Goal: Information Seeking & Learning: Learn about a topic

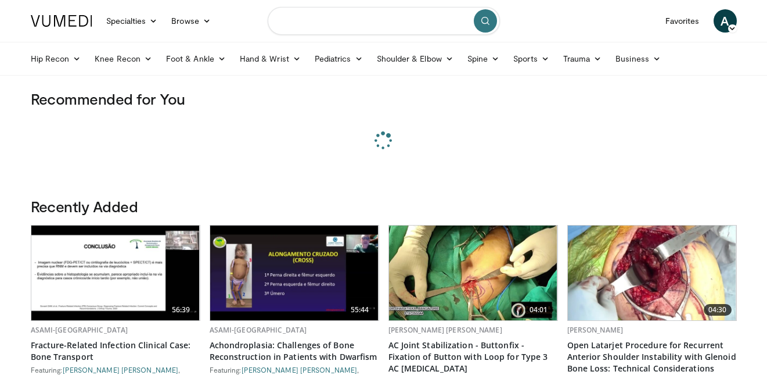
click at [322, 30] on input "Search topics, interventions" at bounding box center [384, 21] width 232 height 28
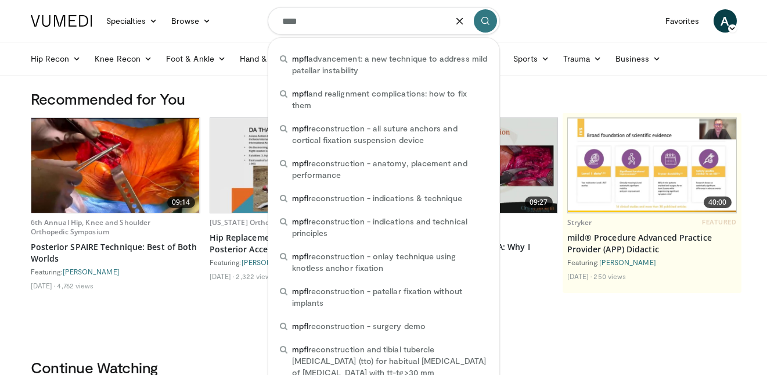
type input "****"
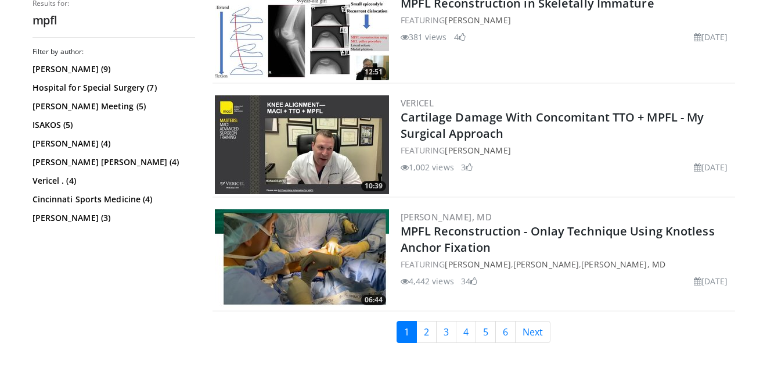
scroll to position [2794, 0]
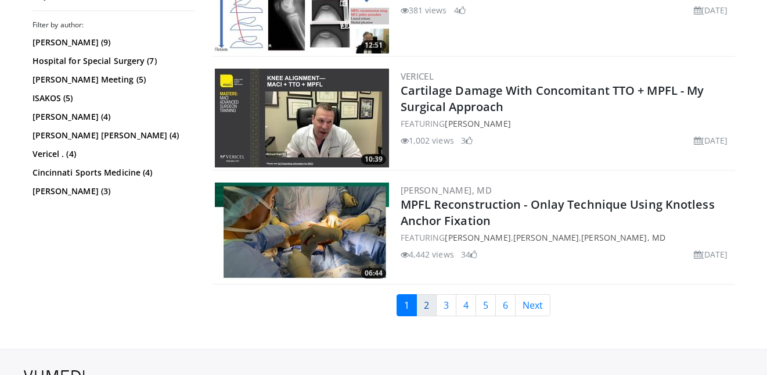
click at [432, 298] on link "2" at bounding box center [426, 305] width 20 height 22
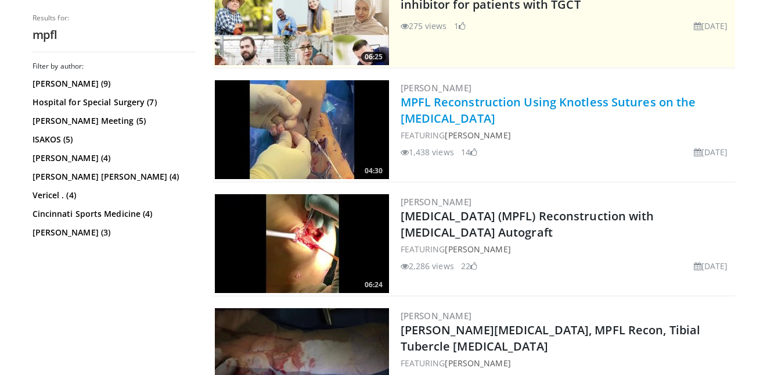
scroll to position [279, 0]
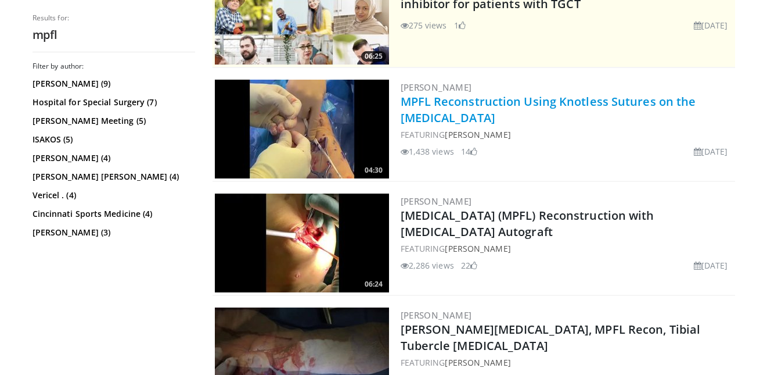
click at [563, 98] on link "MPFL Reconstruction Using Knotless Sutures on the [MEDICAL_DATA]" at bounding box center [549, 109] width 296 height 32
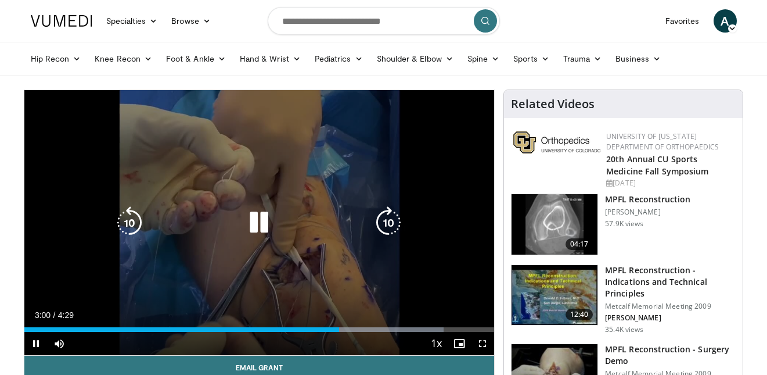
click at [254, 218] on icon "Video Player" at bounding box center [259, 222] width 33 height 33
click at [310, 147] on div "10 seconds Tap to unmute" at bounding box center [259, 222] width 470 height 265
click at [267, 220] on icon "Video Player" at bounding box center [259, 223] width 33 height 33
